Goal: Task Accomplishment & Management: Complete application form

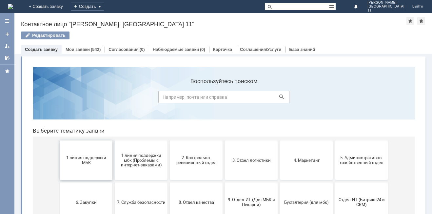
click at [74, 158] on span "1 линия поддержки МБК" at bounding box center [86, 160] width 48 height 10
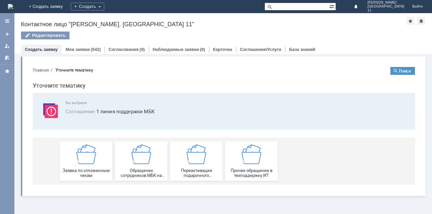
click at [74, 158] on div "Заявка по отложенным чекам" at bounding box center [86, 160] width 48 height 33
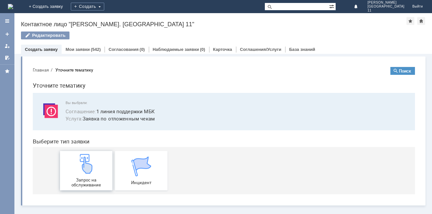
click at [76, 158] on div "Запрос на обслуживание" at bounding box center [86, 170] width 48 height 33
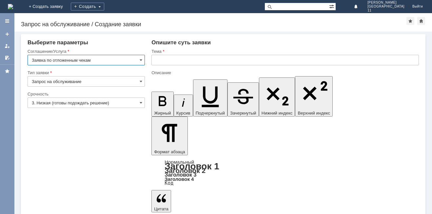
click at [193, 58] on input "text" at bounding box center [284, 60] width 267 height 10
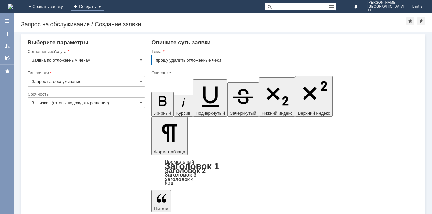
type input "прошу удалить отложенные чеки"
click at [223, 57] on input "прошу удалить отложенные чеки" at bounding box center [284, 60] width 267 height 10
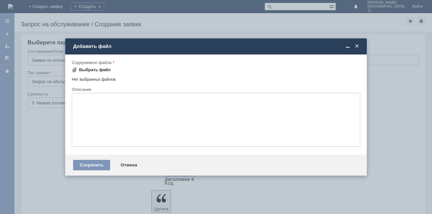
click at [85, 70] on div "Выбрать файл" at bounding box center [95, 69] width 32 height 5
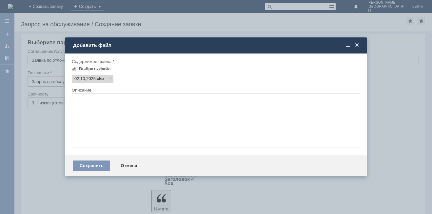
scroll to position [0, 0]
click at [90, 161] on div "Сохранить" at bounding box center [91, 165] width 37 height 10
